Goal: Information Seeking & Learning: Learn about a topic

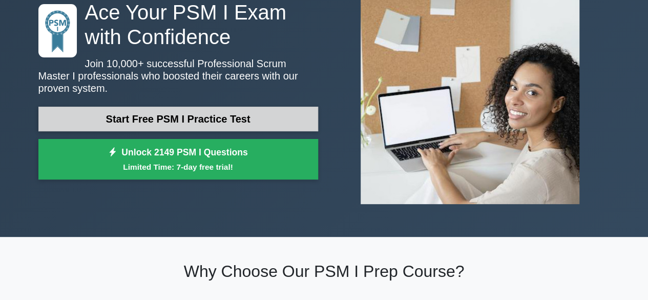
click at [196, 109] on link "Start Free PSM I Practice Test" at bounding box center [178, 119] width 280 height 25
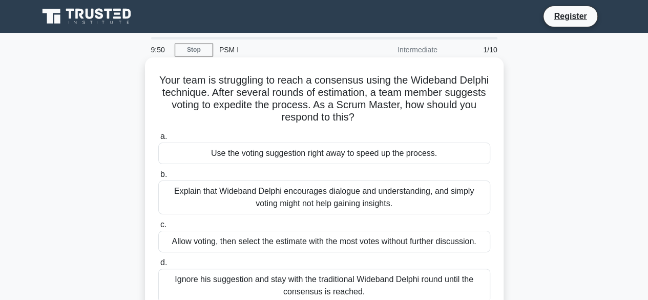
click at [220, 152] on div "Use the voting suggestion right away to speed up the process." at bounding box center [324, 154] width 332 height 22
click at [158, 140] on input "a. Use the voting suggestion right away to speed up the process." at bounding box center [158, 136] width 0 height 7
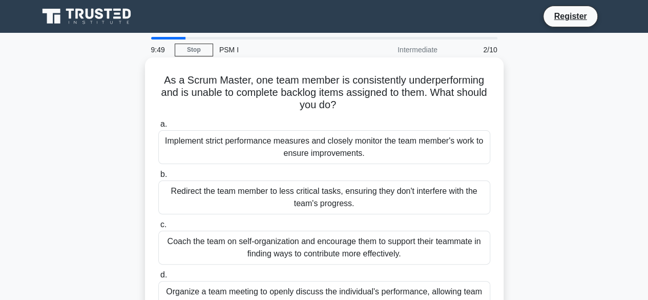
click at [205, 160] on div "Implement strict performance measures and closely monitor the team member's wor…" at bounding box center [324, 147] width 332 height 34
click at [158, 128] on input "a. Implement strict performance measures and closely monitor the team member's …" at bounding box center [158, 124] width 0 height 7
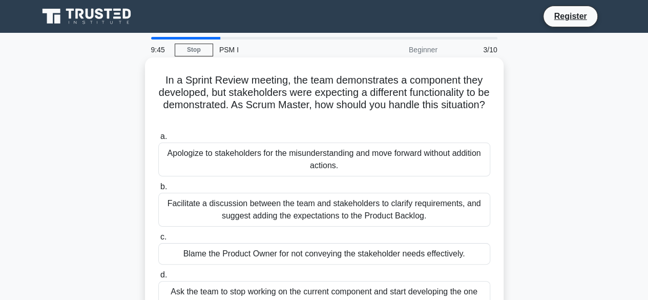
click at [275, 118] on h5 "In a Sprint Review meeting, the team demonstrates a component they developed, b…" at bounding box center [324, 99] width 334 height 50
click at [246, 157] on div "Apologize to stakeholders for the misunderstanding and move forward without add…" at bounding box center [324, 160] width 332 height 34
click at [158, 140] on input "a. Apologize to stakeholders for the misunderstanding and move forward without …" at bounding box center [158, 136] width 0 height 7
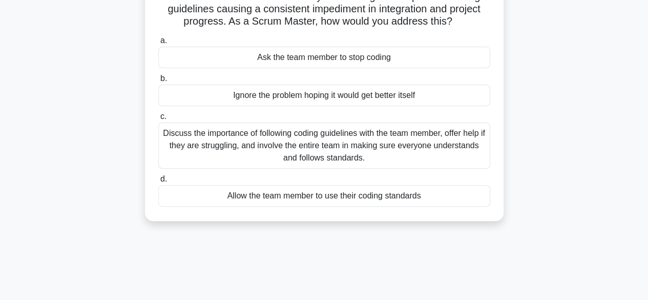
scroll to position [41, 0]
